Goal: Information Seeking & Learning: Learn about a topic

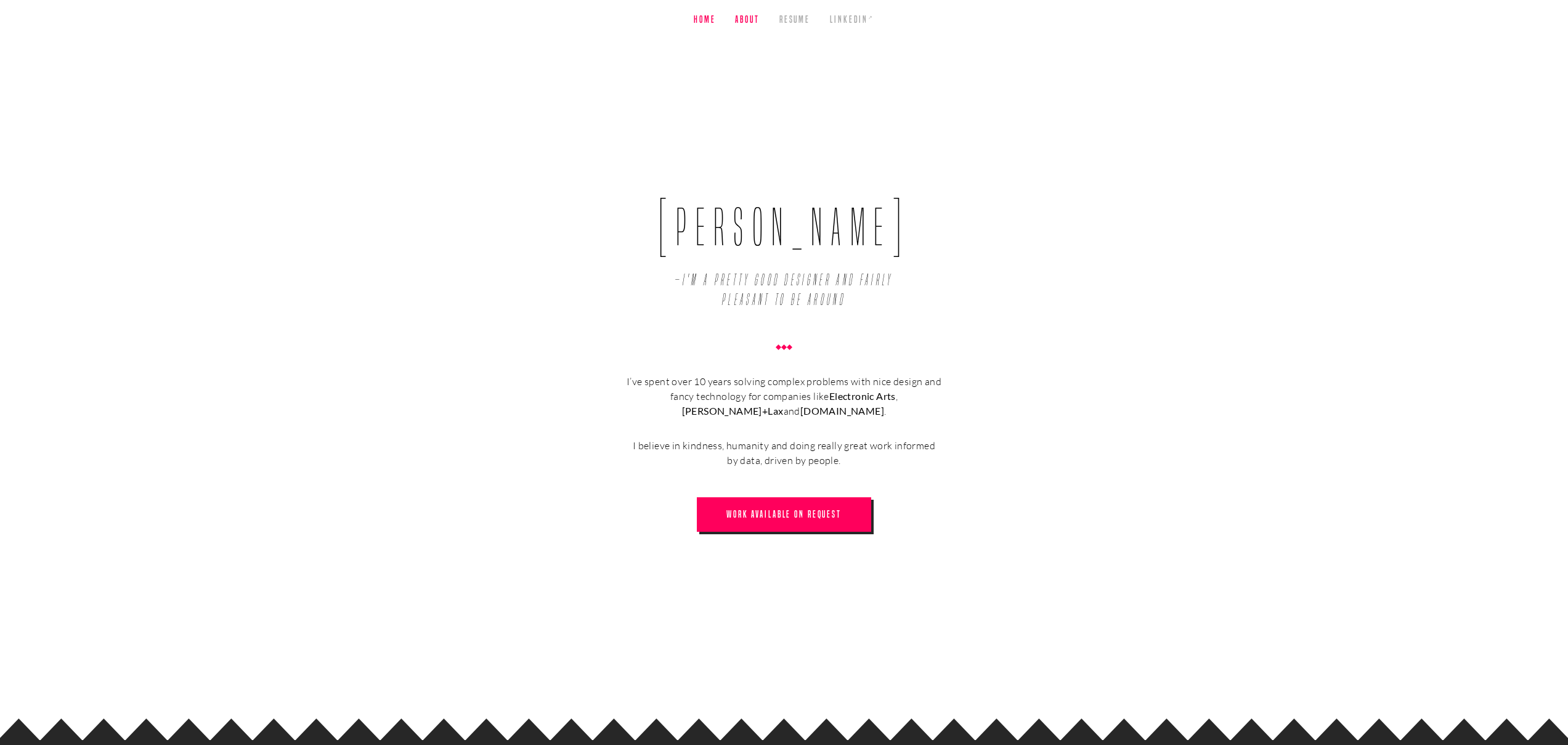
click at [739, 20] on link "About" at bounding box center [747, 20] width 24 height 39
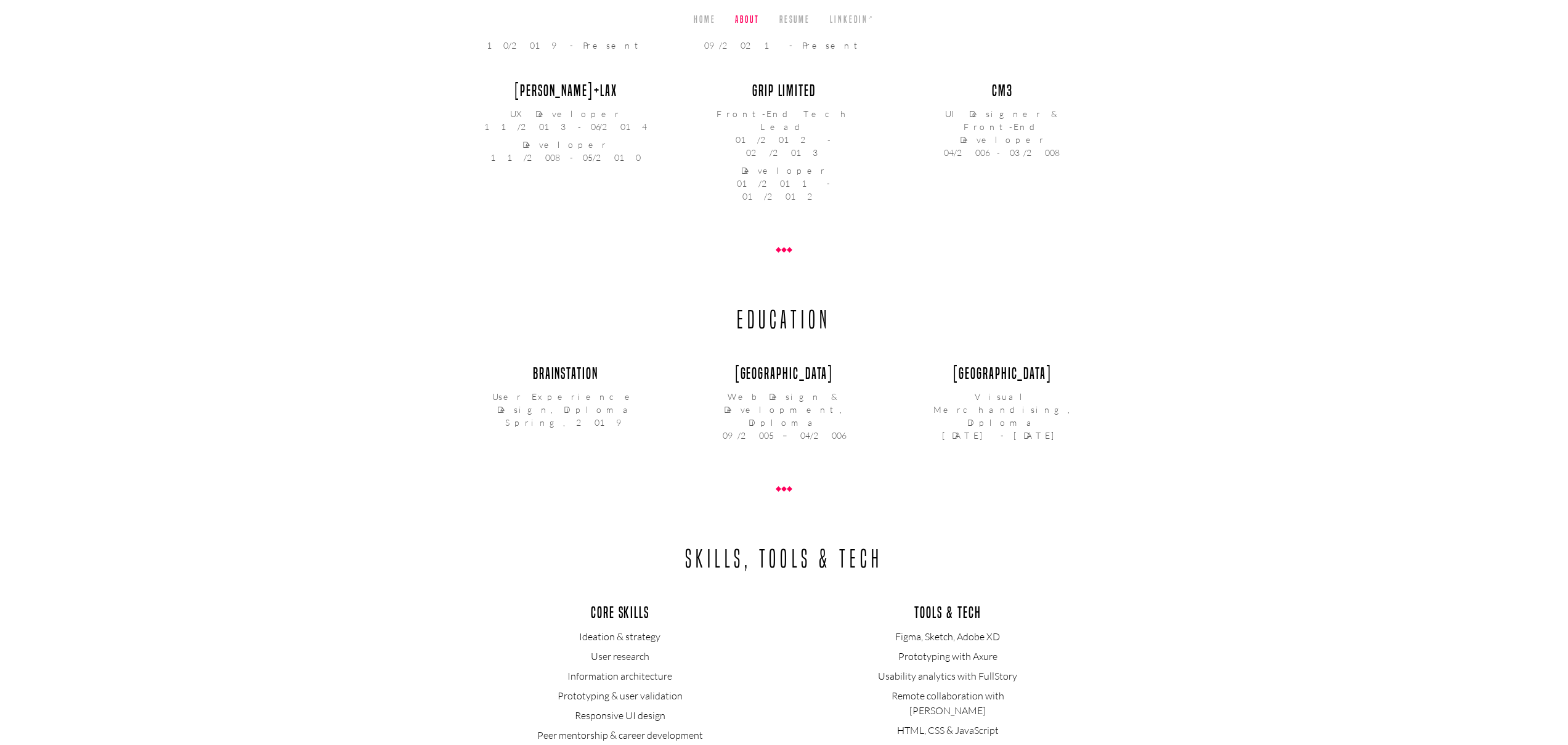
scroll to position [776, 0]
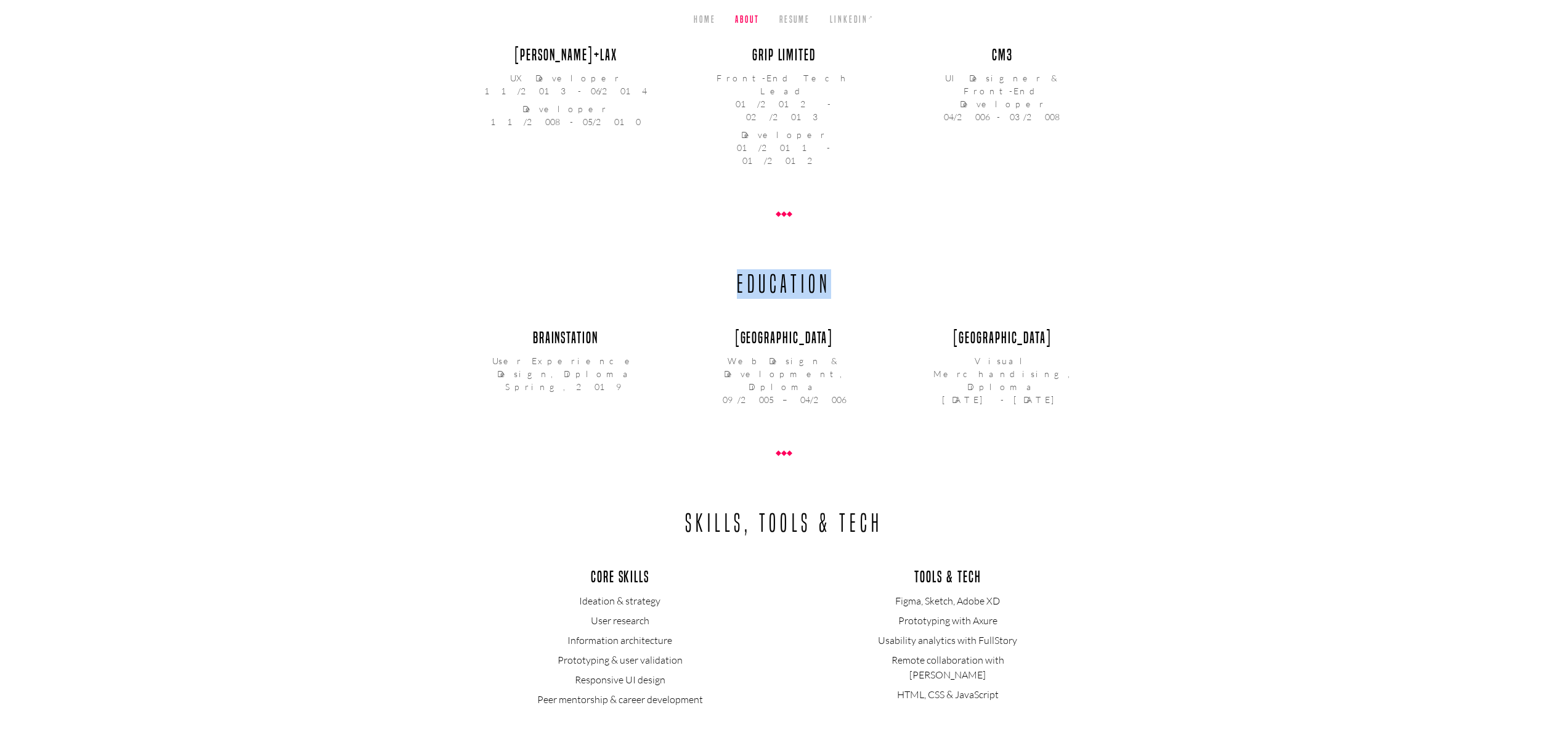
drag, startPoint x: 739, startPoint y: 226, endPoint x: 888, endPoint y: 225, distance: 149.0
click at [888, 225] on h2 "Education" at bounding box center [785, 255] width 631 height 88
click at [1105, 212] on div "Education BrainStation User Experience Design, Diploma Spring, 2019 Georgian Co…" at bounding box center [784, 331] width 788 height 239
drag, startPoint x: 732, startPoint y: 286, endPoint x: 861, endPoint y: 291, distance: 129.1
click at [845, 328] on h3 "Georgian College" at bounding box center [784, 338] width 172 height 20
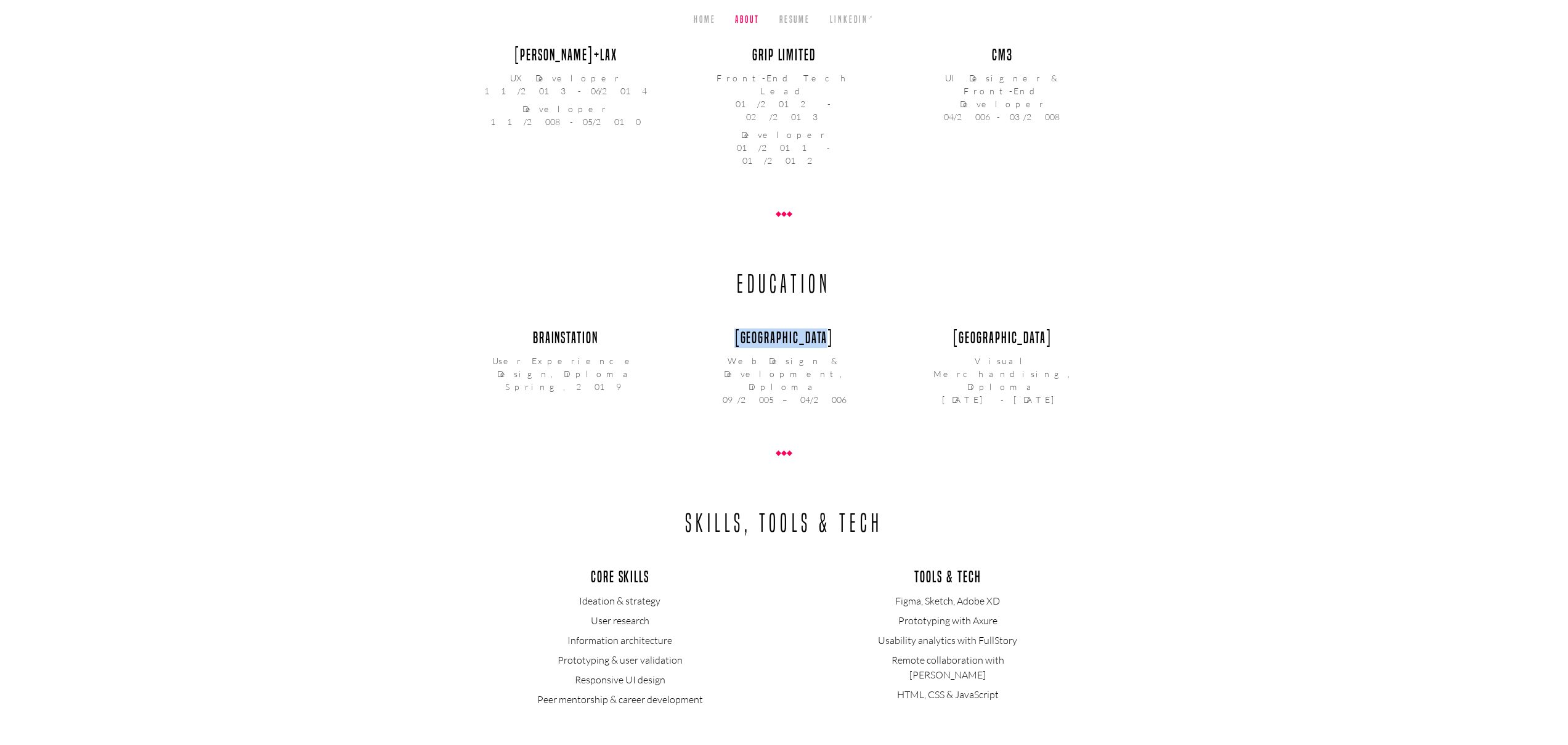
click at [875, 328] on ul "BrainStation User Experience Design, Diploma Spring, 2019 Georgian College Web …" at bounding box center [785, 369] width 631 height 82
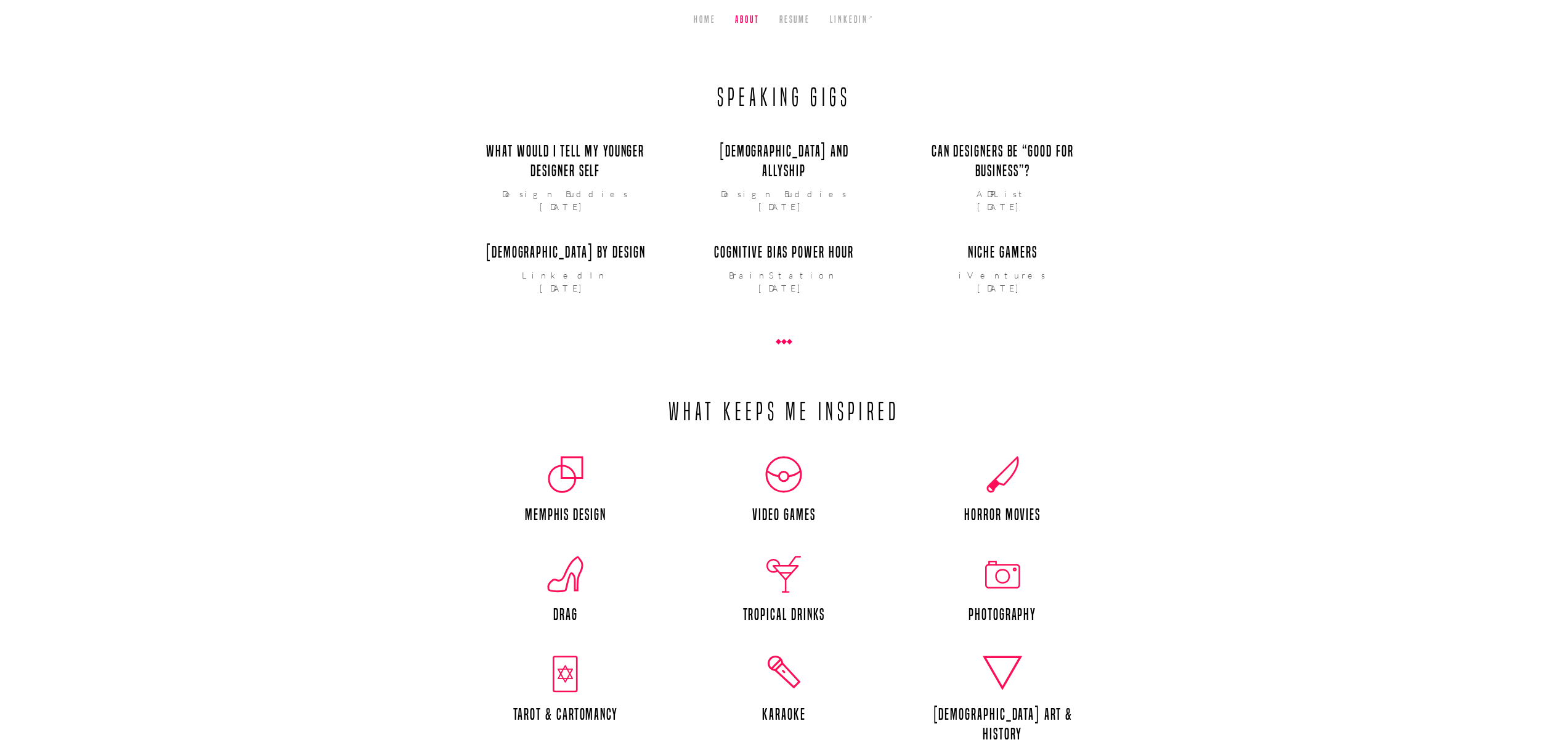
scroll to position [1811, 0]
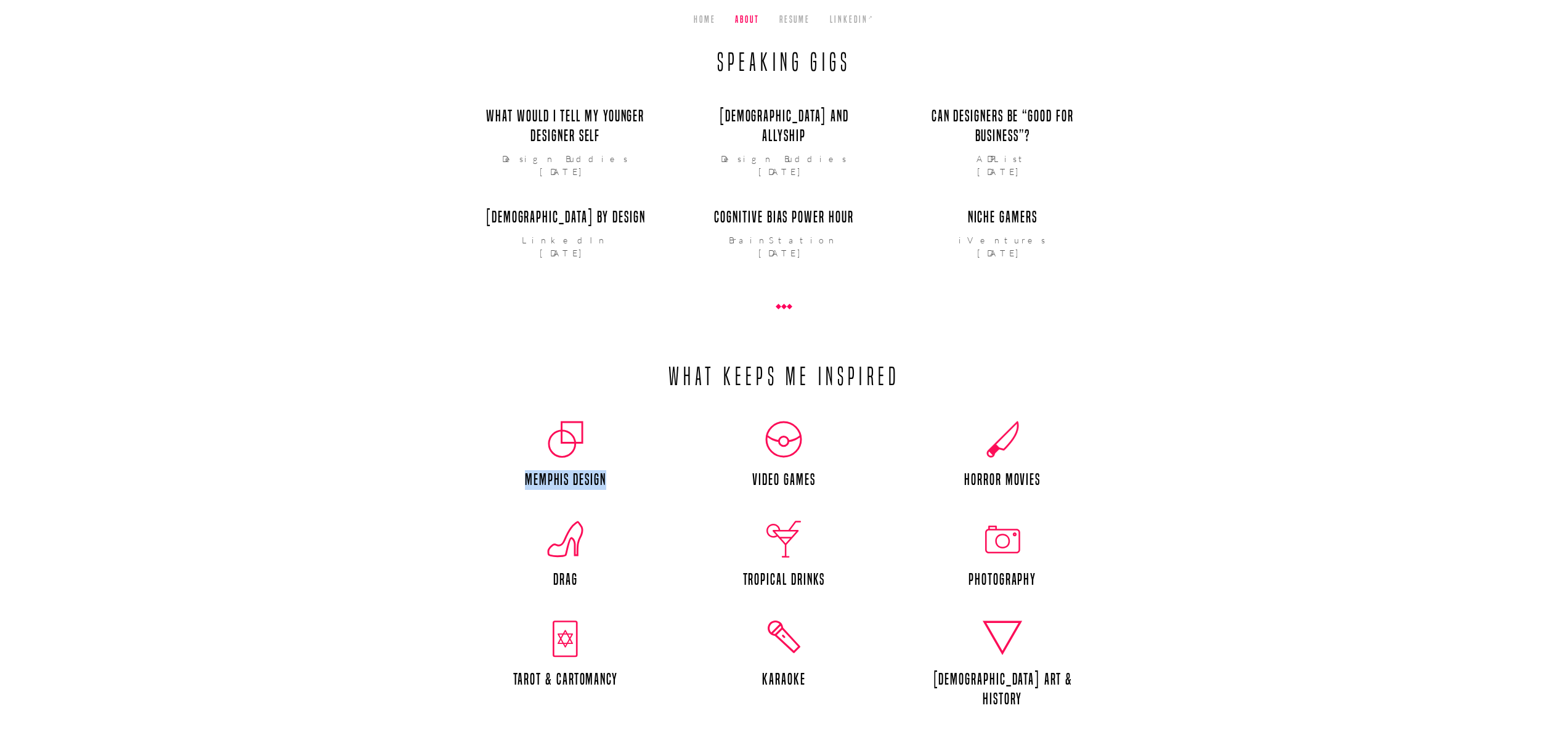
drag, startPoint x: 523, startPoint y: 358, endPoint x: 609, endPoint y: 360, distance: 86.0
click at [609, 470] on h3 "Memphis Design" at bounding box center [565, 479] width 172 height 20
drag, startPoint x: 580, startPoint y: 456, endPoint x: 527, endPoint y: 458, distance: 53.0
click at [527, 570] on h3 "Drag" at bounding box center [565, 580] width 172 height 20
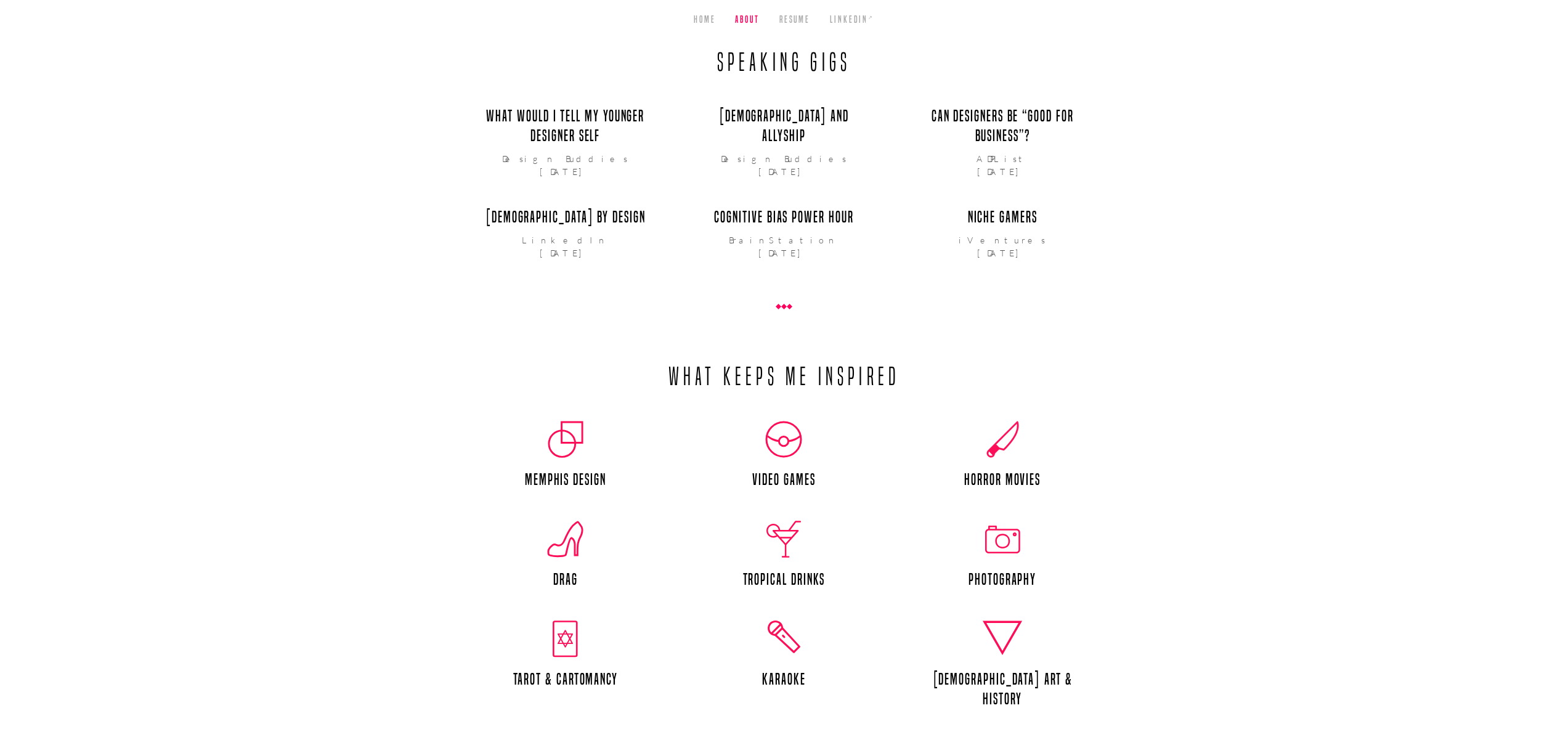
click at [695, 421] on ul "Memphis Design Video Games Horror Movies Drag Tropical Drinks Photography Tarot…" at bounding box center [785, 568] width 631 height 295
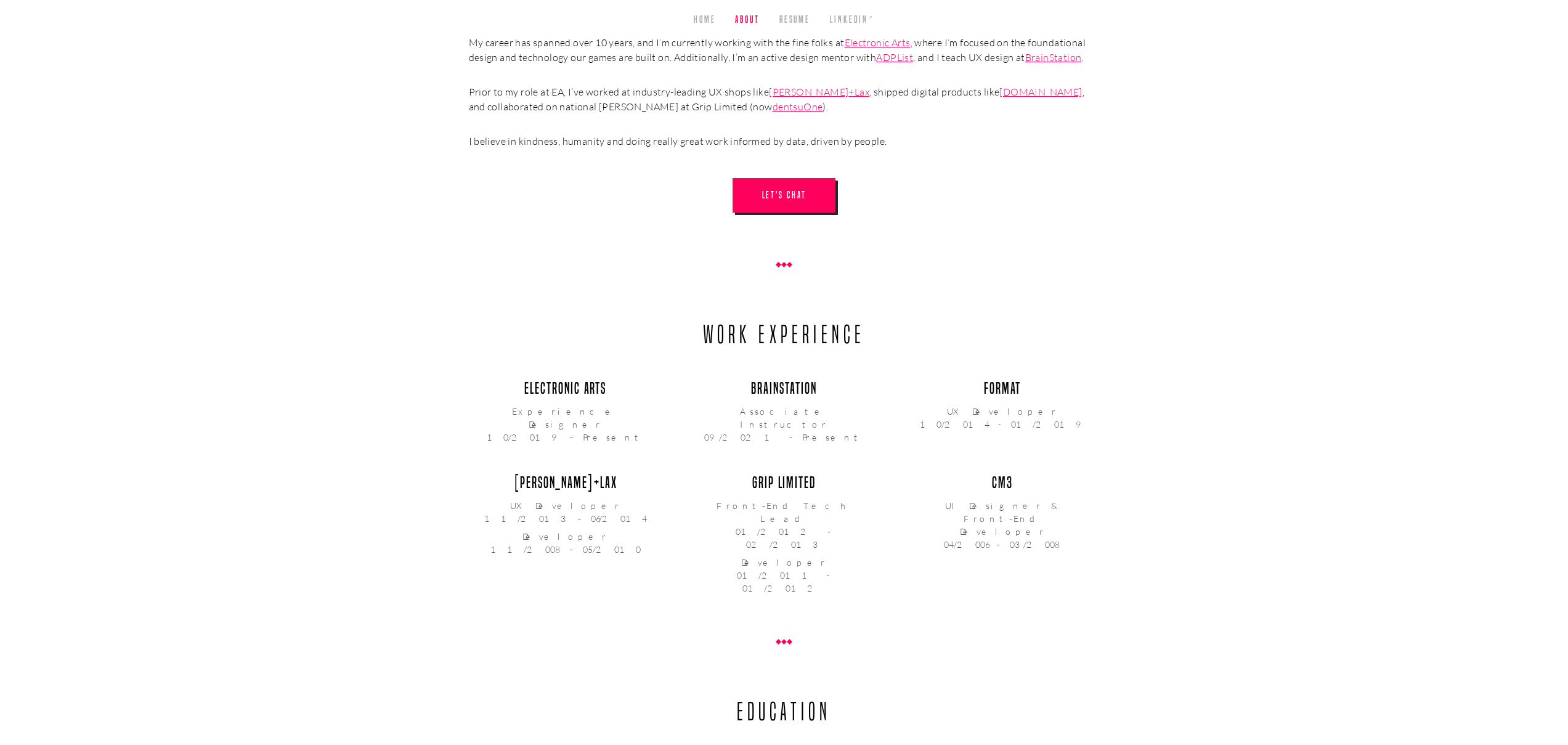
scroll to position [345, 0]
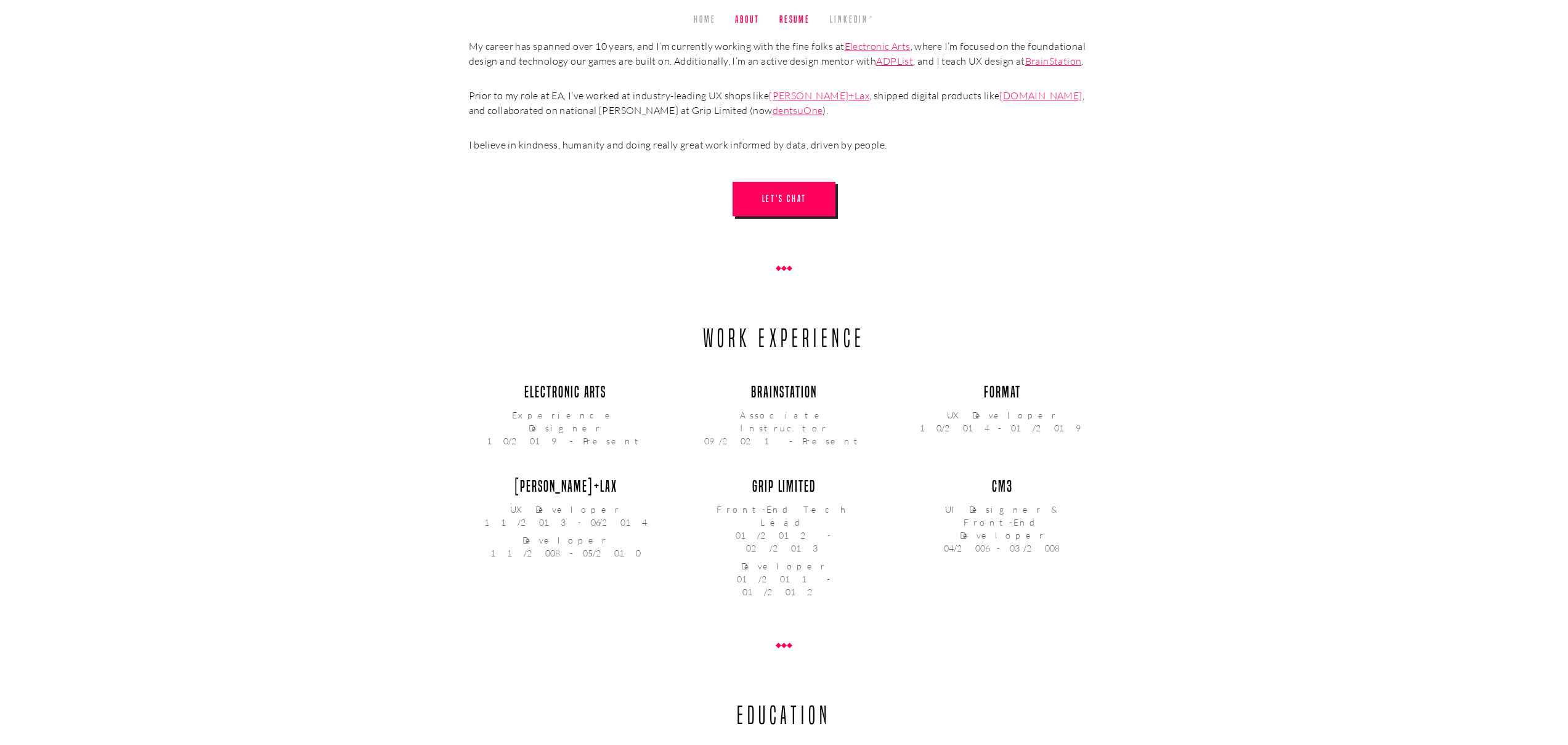
click at [804, 24] on link "Resume" at bounding box center [794, 20] width 31 height 39
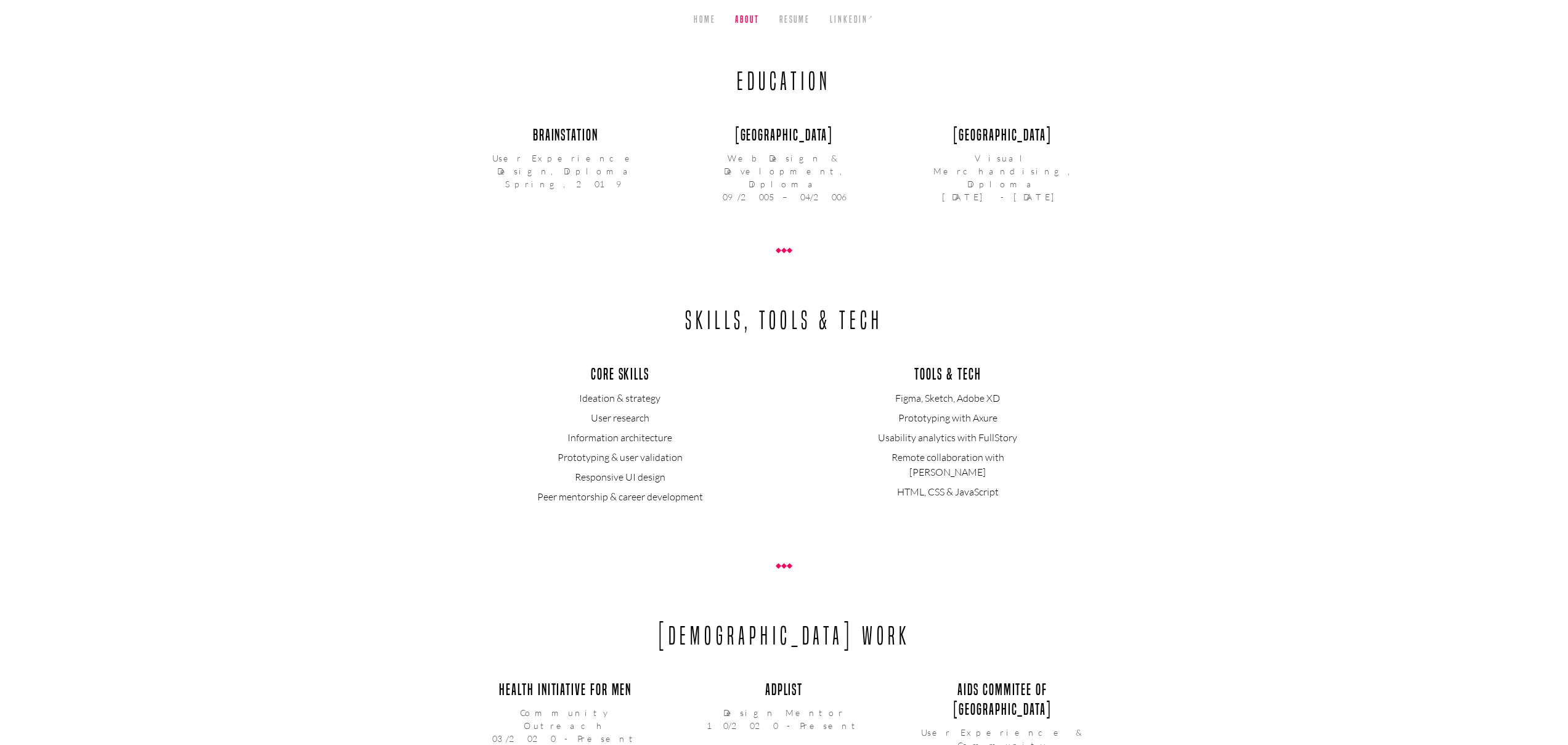
scroll to position [1269, 0]
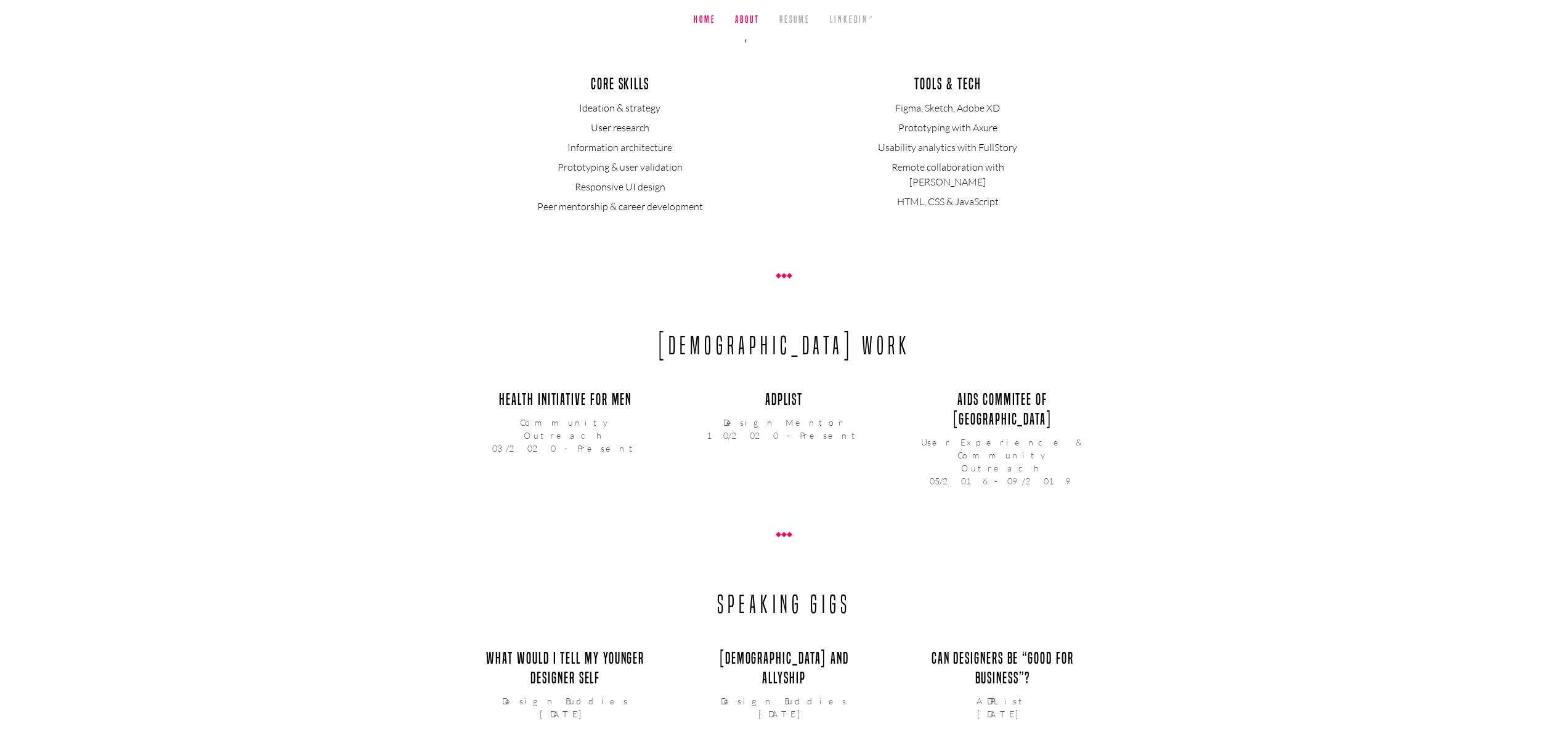
click at [698, 25] on link "Home" at bounding box center [705, 20] width 22 height 39
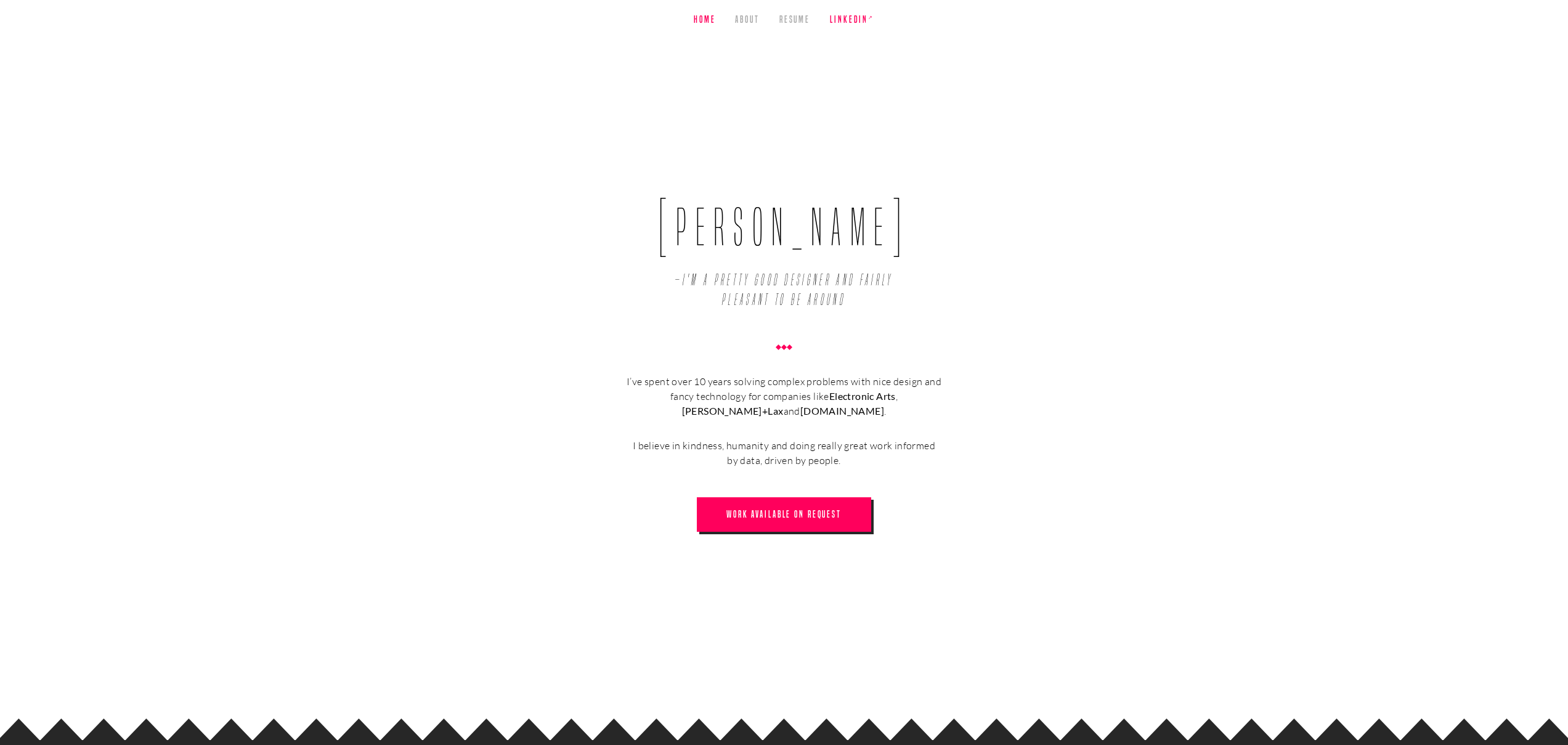
click at [858, 19] on link "LinkedIn ↗" at bounding box center [852, 20] width 45 height 39
click at [971, 238] on h1 "[PERSON_NAME] I'm a pretty good designer and fairly pleasant to be around" at bounding box center [785, 252] width 631 height 116
click at [736, 13] on link "About" at bounding box center [747, 20] width 24 height 39
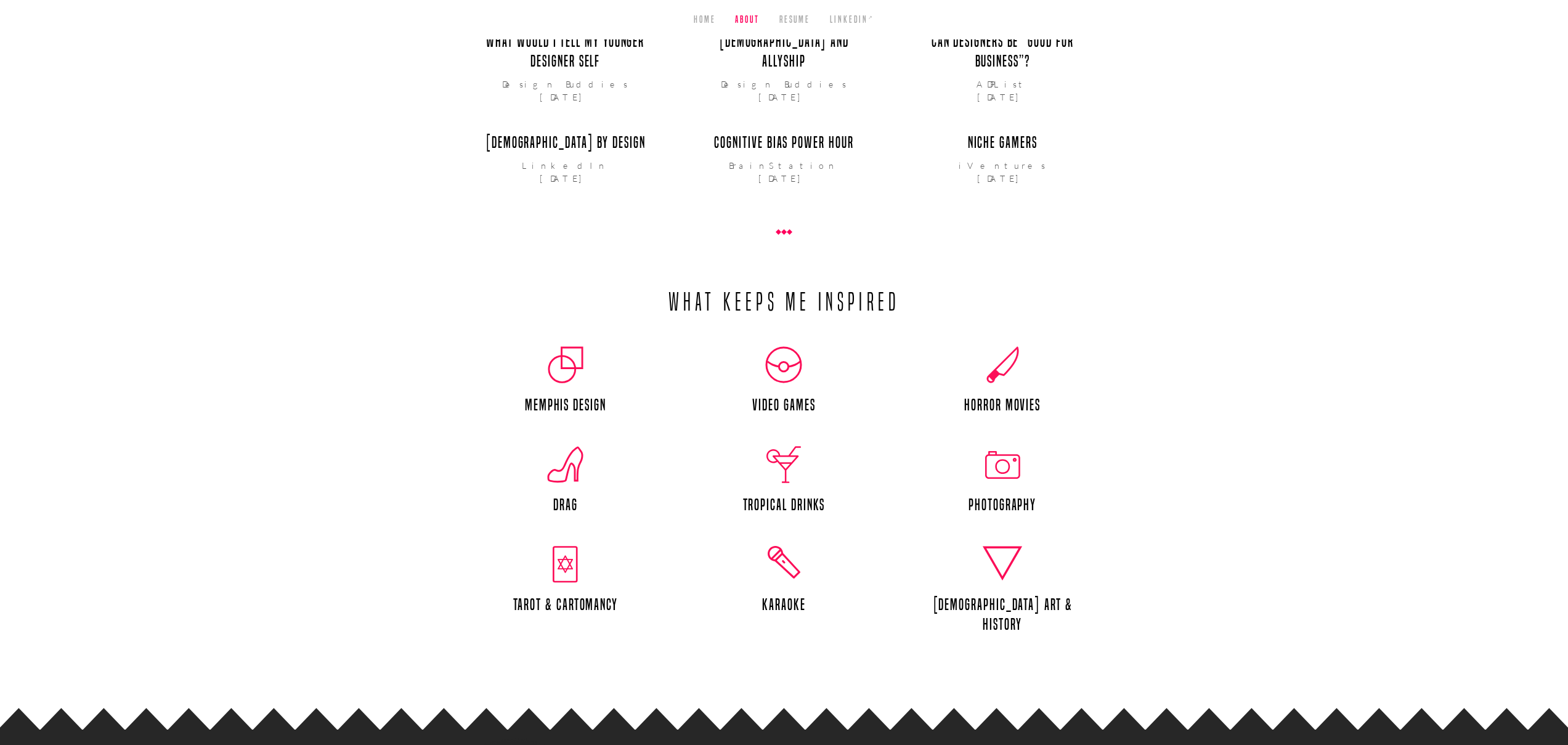
scroll to position [1904, 0]
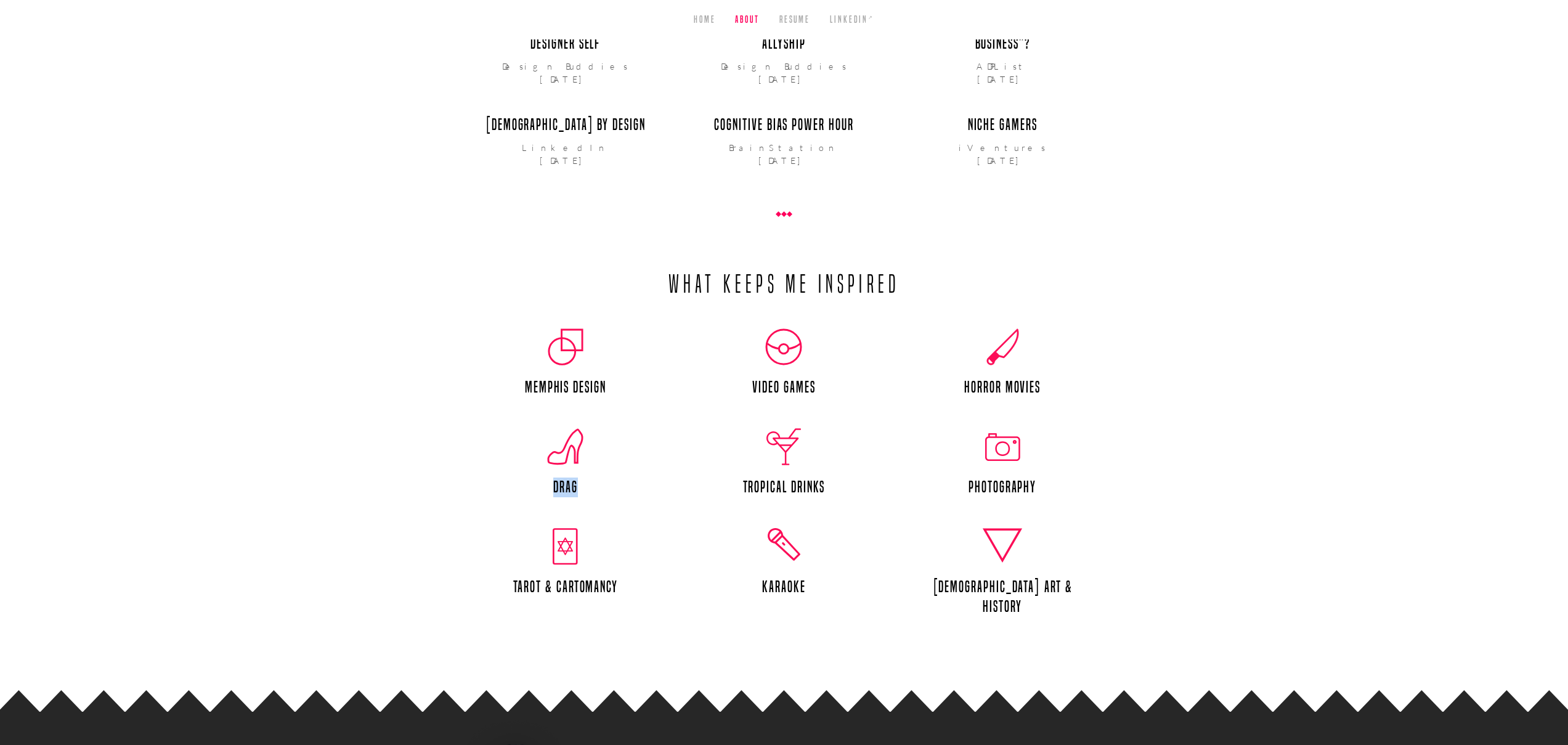
drag, startPoint x: 583, startPoint y: 356, endPoint x: 540, endPoint y: 364, distance: 43.7
click at [540, 478] on h3 "Drag" at bounding box center [565, 487] width 172 height 20
click at [621, 212] on h2 "What Keeps Me Inspired" at bounding box center [785, 255] width 631 height 88
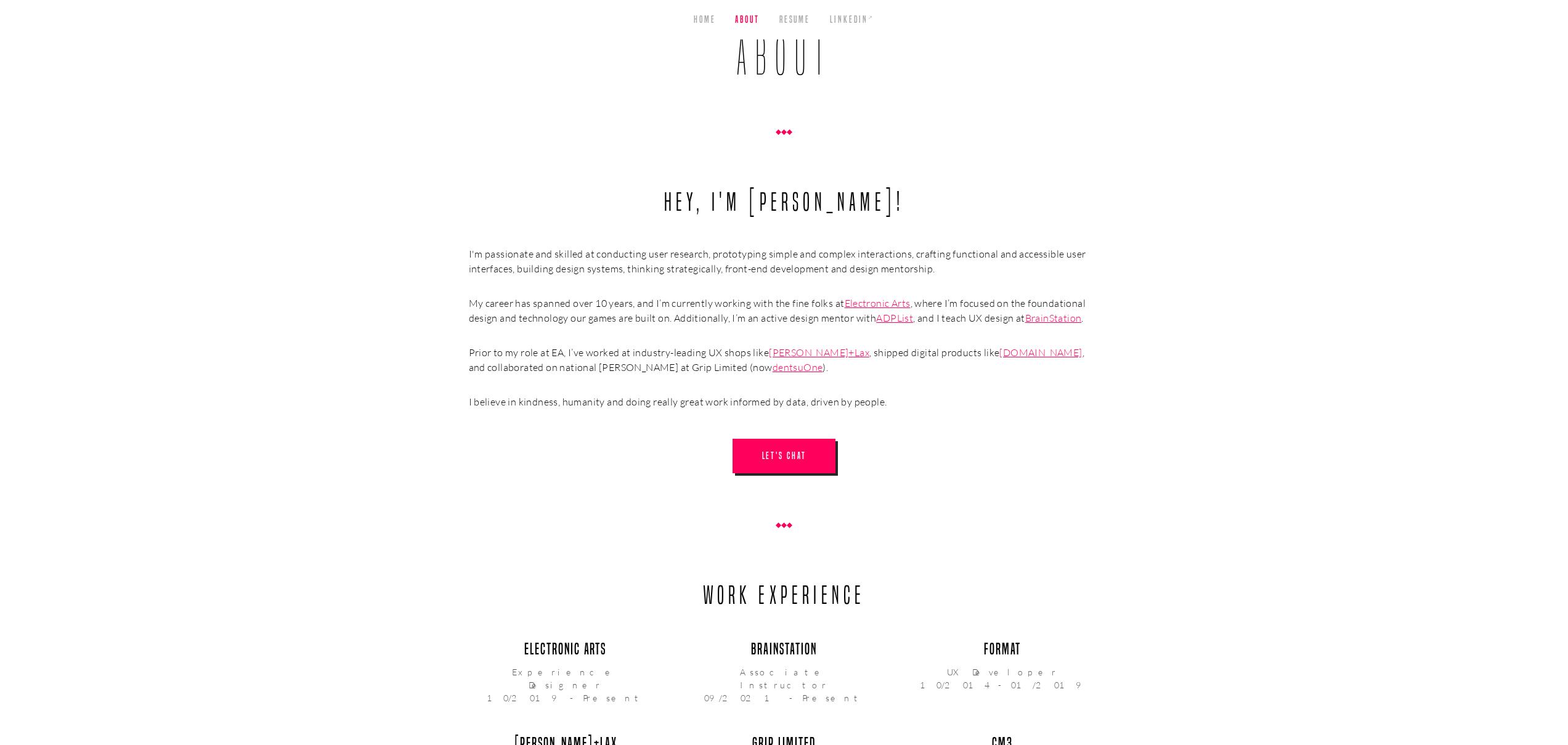
scroll to position [0, 0]
